Goal: Navigation & Orientation: Find specific page/section

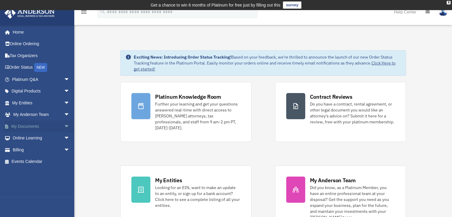
click at [32, 127] on link "My Documents arrow_drop_down" at bounding box center [41, 126] width 75 height 12
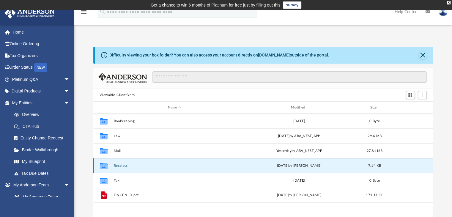
click at [121, 165] on button "Receipts" at bounding box center [174, 166] width 122 height 4
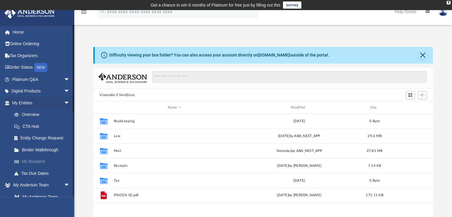
click at [44, 165] on link "My Blueprint" at bounding box center [43, 162] width 70 height 12
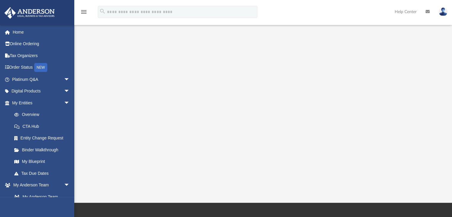
scroll to position [119, 0]
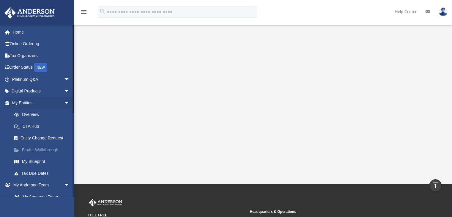
click at [39, 149] on link "Binder Walkthrough" at bounding box center [43, 150] width 70 height 12
click at [36, 112] on link "Overview" at bounding box center [43, 115] width 70 height 12
click at [34, 112] on link "Overview" at bounding box center [43, 115] width 70 height 12
click at [45, 172] on link "Tax Due Dates" at bounding box center [43, 173] width 70 height 12
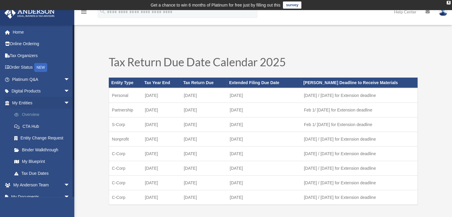
click at [33, 112] on link "Overview" at bounding box center [43, 115] width 70 height 12
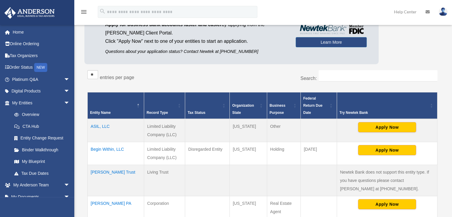
scroll to position [30, 0]
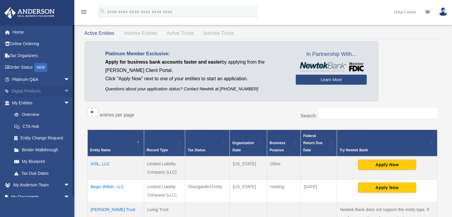
click at [64, 90] on span "arrow_drop_down" at bounding box center [70, 91] width 12 height 12
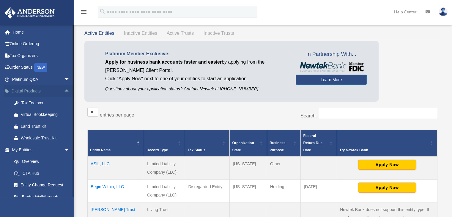
click at [64, 90] on span "arrow_drop_up" at bounding box center [70, 91] width 12 height 12
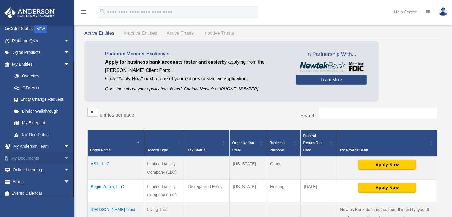
scroll to position [42, 0]
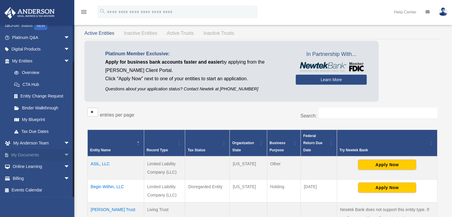
click at [64, 152] on span "arrow_drop_down" at bounding box center [70, 155] width 12 height 12
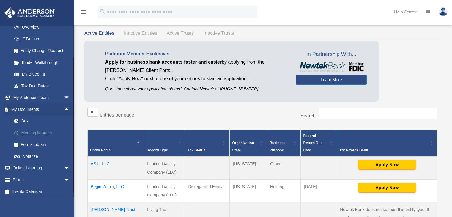
scroll to position [89, 0]
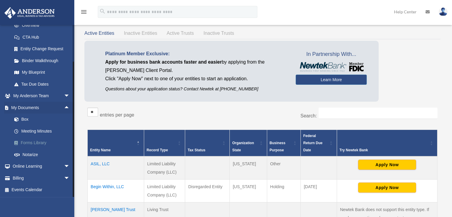
click at [39, 140] on link "Forms Library" at bounding box center [43, 143] width 70 height 12
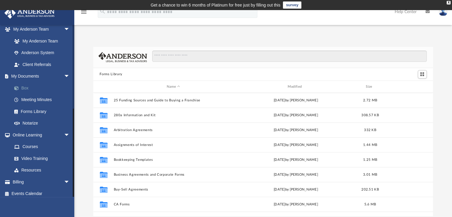
scroll to position [159, 0]
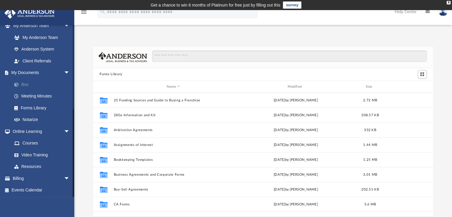
click at [29, 82] on link "Box" at bounding box center [43, 84] width 70 height 12
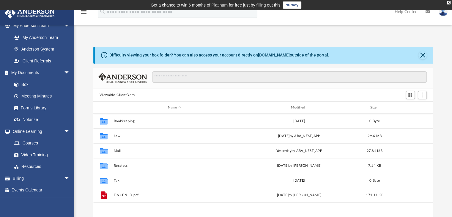
scroll to position [130, 335]
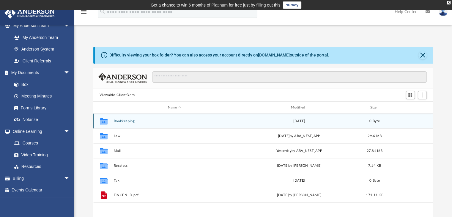
click at [117, 122] on button "Bookkeeping" at bounding box center [174, 121] width 122 height 4
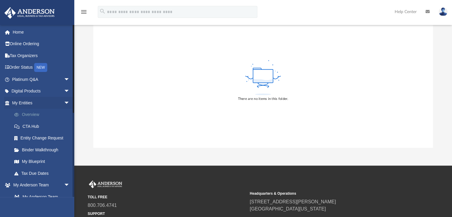
scroll to position [30, 0]
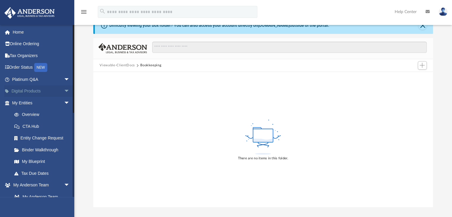
click at [37, 91] on link "Digital Products arrow_drop_down" at bounding box center [41, 91] width 75 height 12
click at [64, 90] on span "arrow_drop_down" at bounding box center [70, 91] width 12 height 12
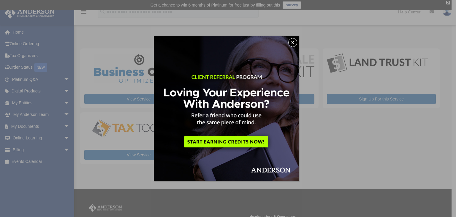
click at [295, 40] on button "x" at bounding box center [292, 42] width 9 height 9
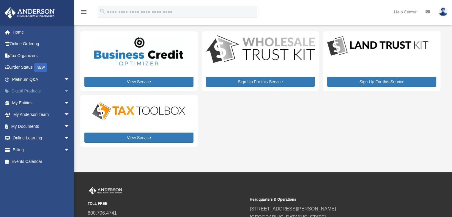
scroll to position [30, 0]
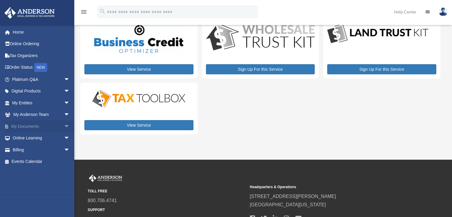
click at [37, 129] on link "My Documents arrow_drop_down" at bounding box center [41, 126] width 75 height 12
click at [64, 125] on span "arrow_drop_down" at bounding box center [70, 126] width 12 height 12
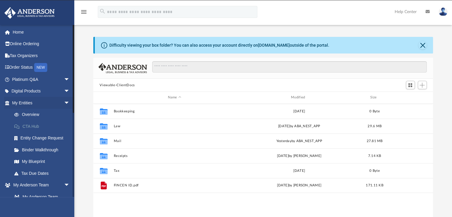
scroll to position [130, 335]
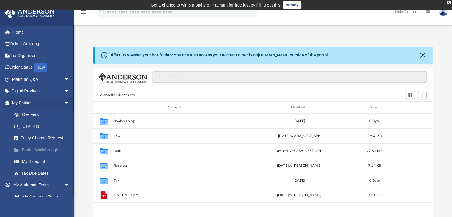
click at [42, 149] on link "Binder Walkthrough" at bounding box center [43, 150] width 70 height 12
click at [45, 150] on link "Binder Walkthrough" at bounding box center [43, 150] width 70 height 12
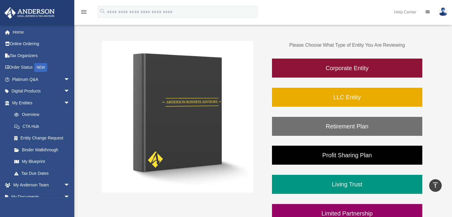
scroll to position [30, 0]
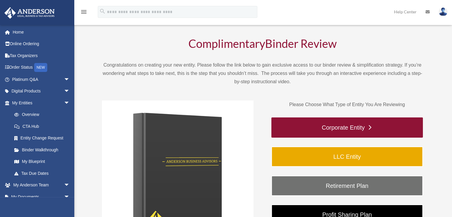
click at [290, 125] on link "Corporate Entity" at bounding box center [346, 127] width 151 height 20
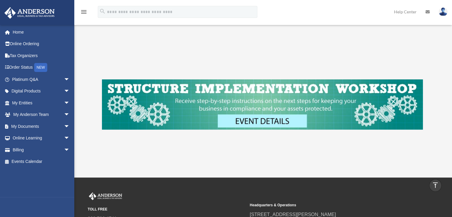
scroll to position [288, 0]
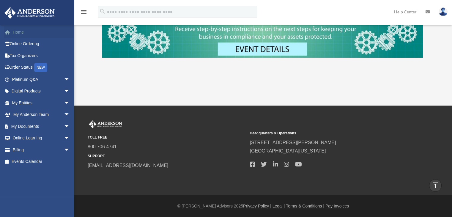
click at [31, 34] on link "Home" at bounding box center [41, 32] width 75 height 12
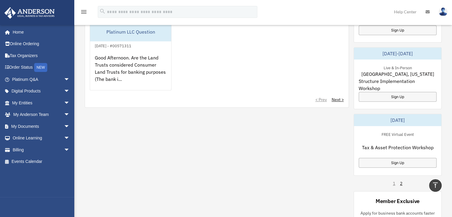
scroll to position [356, 0]
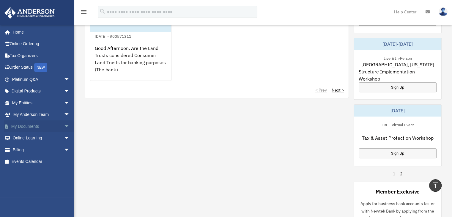
click at [64, 125] on span "arrow_drop_down" at bounding box center [70, 126] width 12 height 12
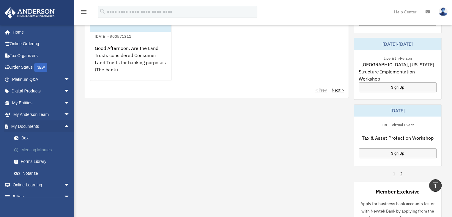
click at [41, 151] on link "Meeting Minutes" at bounding box center [43, 150] width 70 height 12
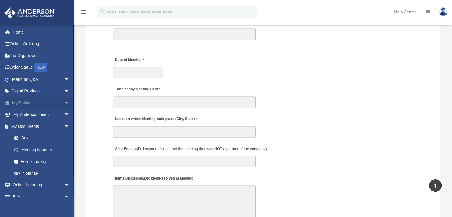
click at [64, 102] on span "arrow_drop_down" at bounding box center [70, 103] width 12 height 12
click at [39, 116] on link "Overview" at bounding box center [43, 115] width 70 height 12
click at [28, 113] on link "Overview" at bounding box center [43, 115] width 70 height 12
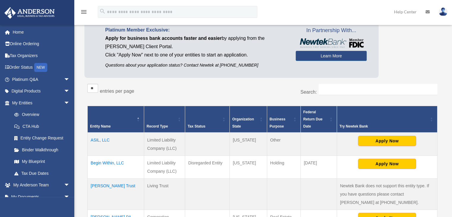
scroll to position [64, 0]
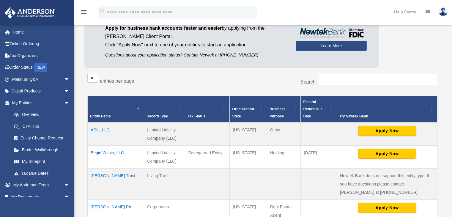
click at [106, 126] on td "ASIL, LLC" at bounding box center [116, 133] width 56 height 23
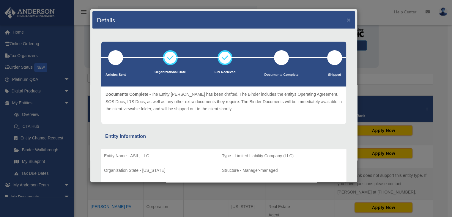
scroll to position [0, 0]
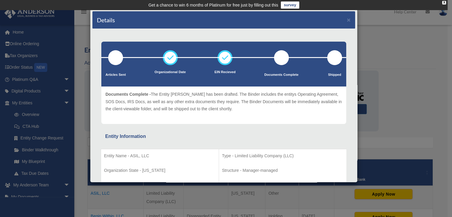
click at [374, 41] on div "Details × Articles Sent Organizational Date" at bounding box center [226, 108] width 452 height 217
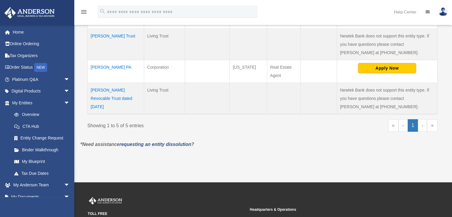
scroll to position [208, 0]
